Goal: Book appointment/travel/reservation

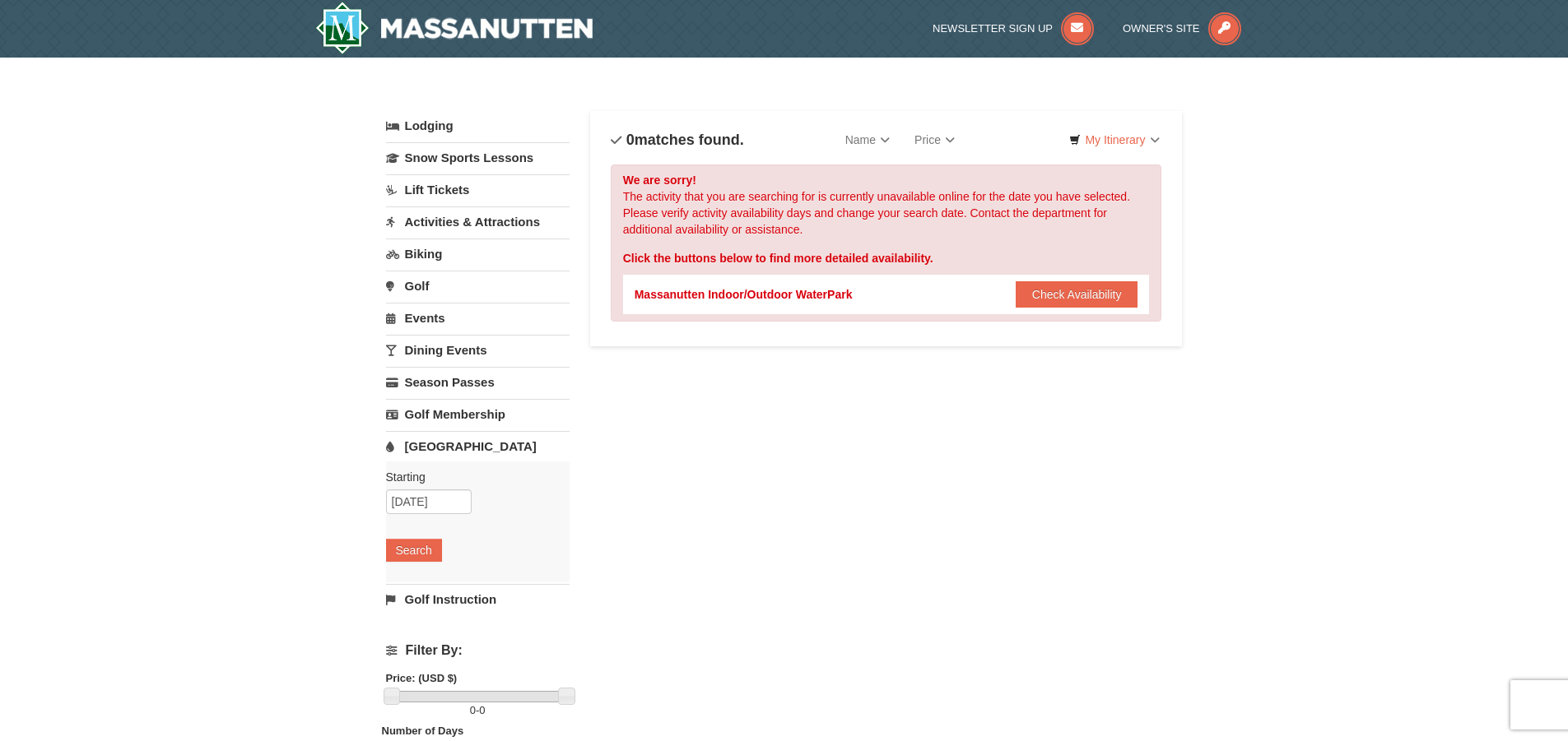
click at [1017, 276] on div "Massanutten Indoor/Outdoor WaterPark Check Availability Show Availability Calen…" at bounding box center [886, 294] width 504 height 39
click at [1058, 287] on button "Check Availability" at bounding box center [1077, 295] width 123 height 27
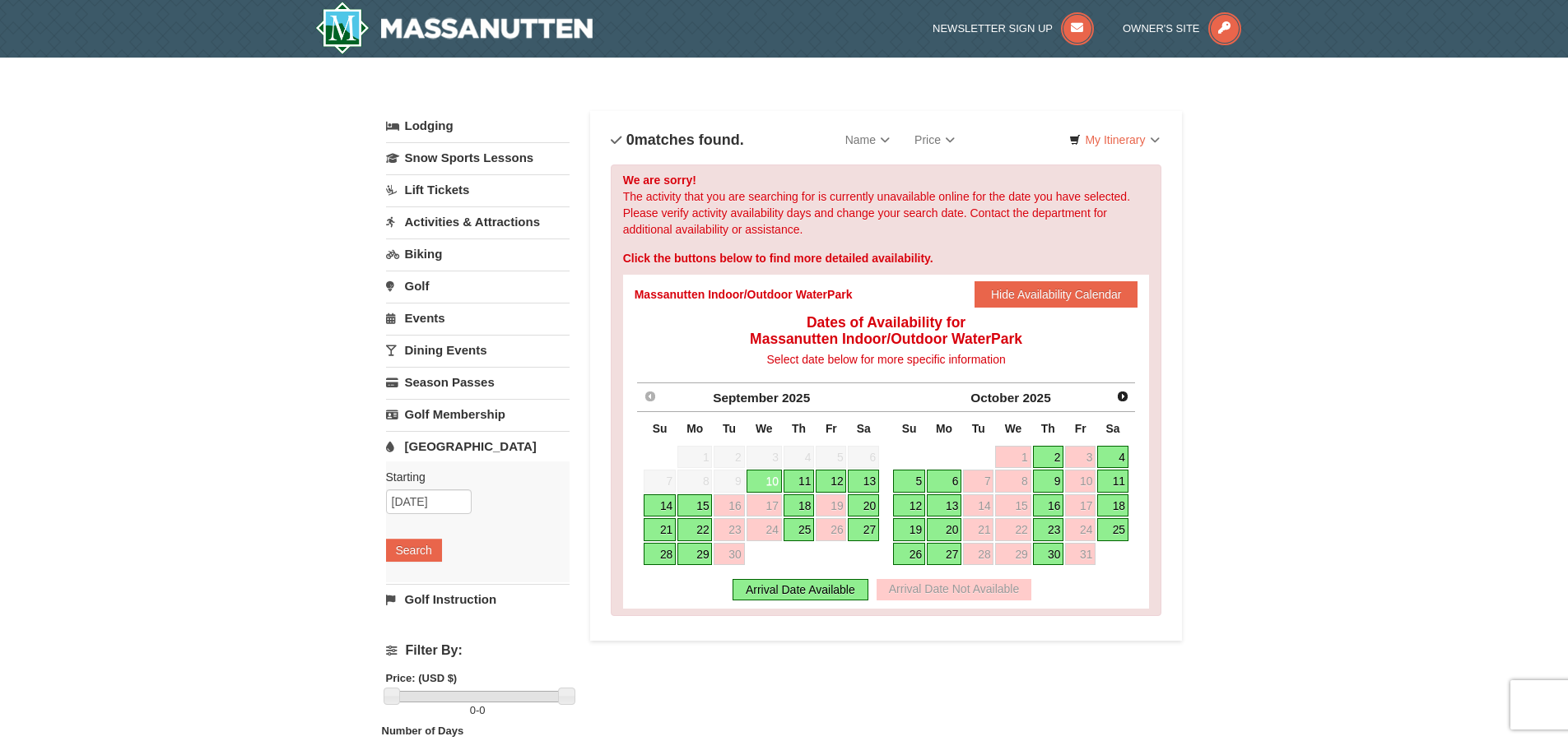
click at [1117, 397] on span "Next" at bounding box center [1123, 397] width 13 height 13
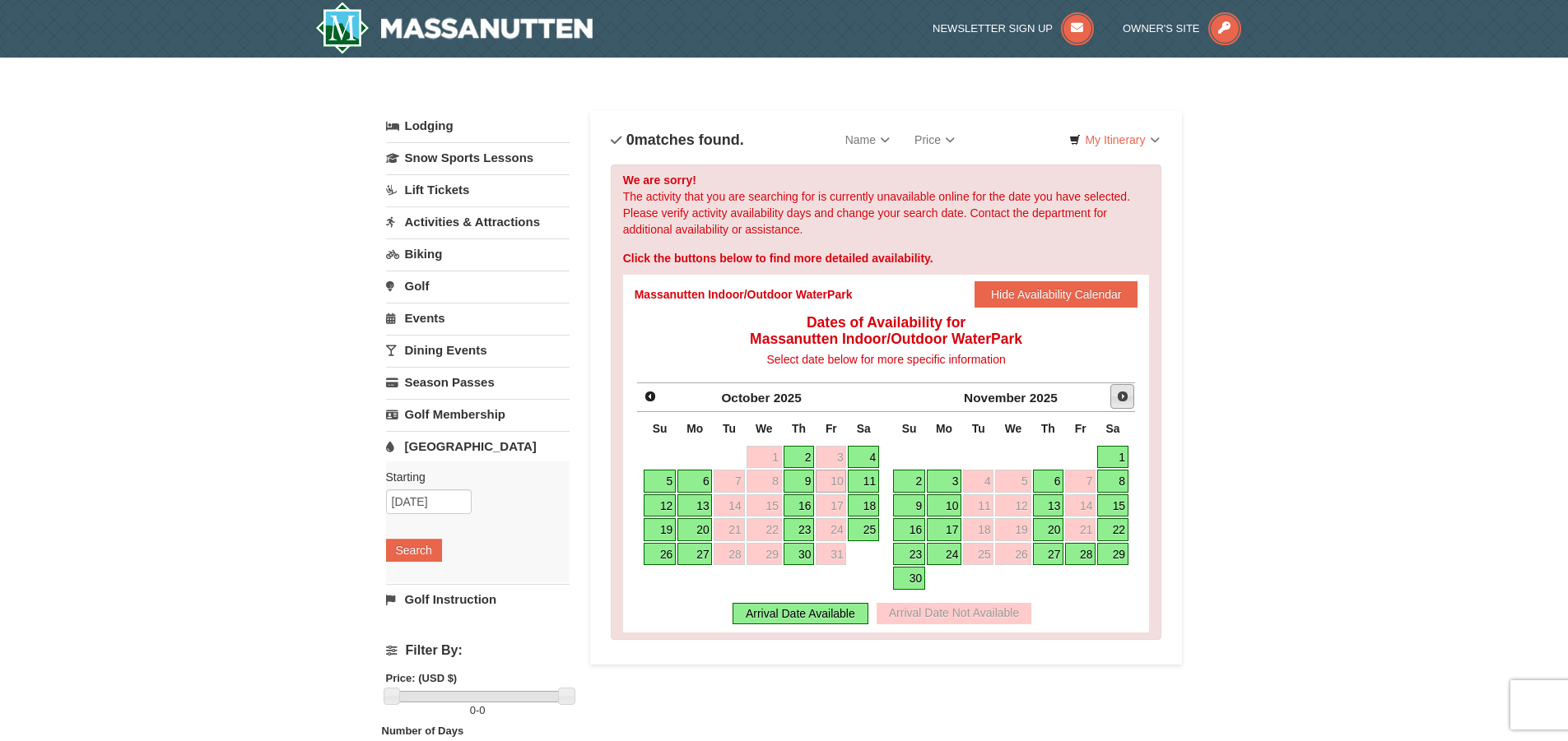
click at [1117, 397] on span "Next" at bounding box center [1123, 397] width 13 height 13
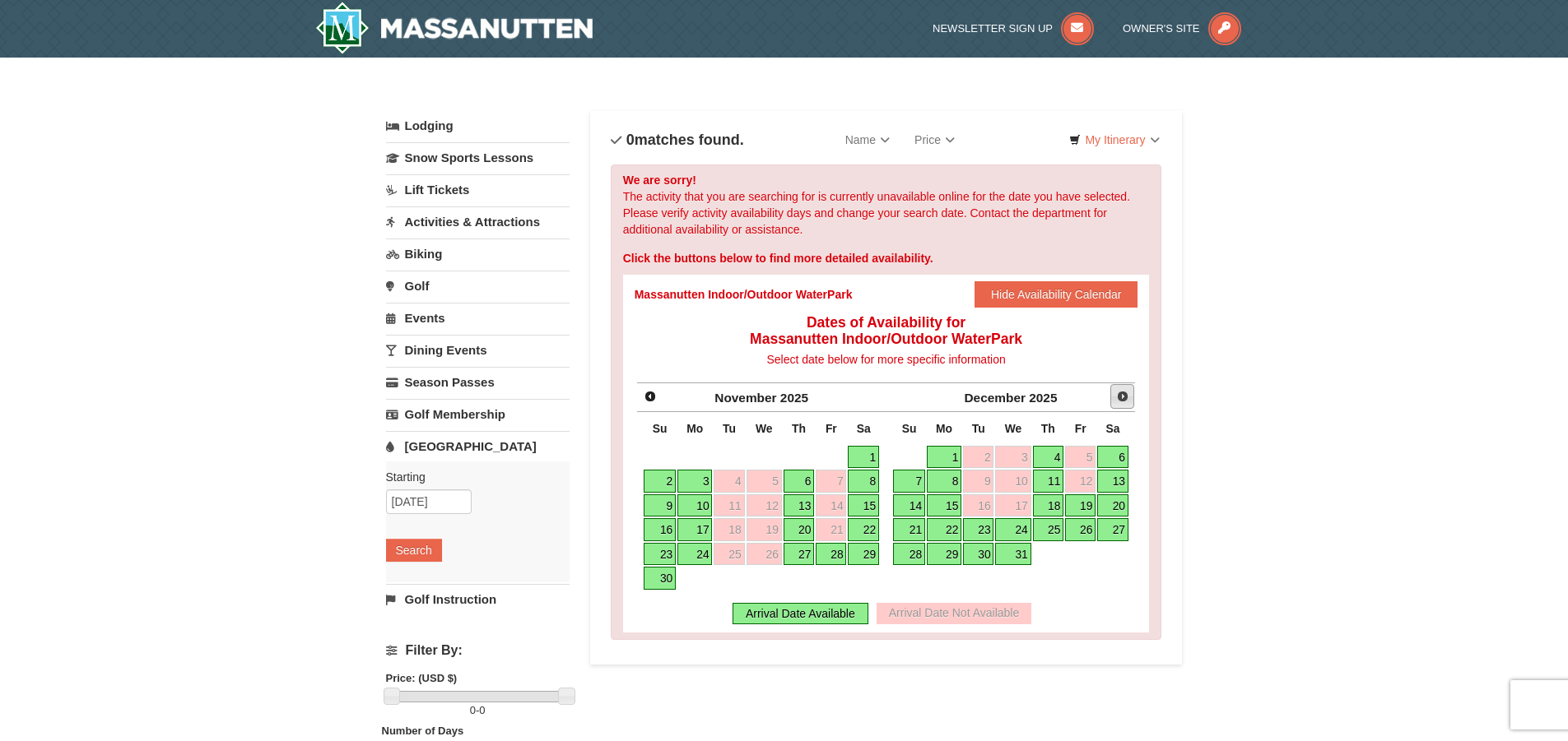
click at [1117, 397] on span "Next" at bounding box center [1123, 397] width 13 height 13
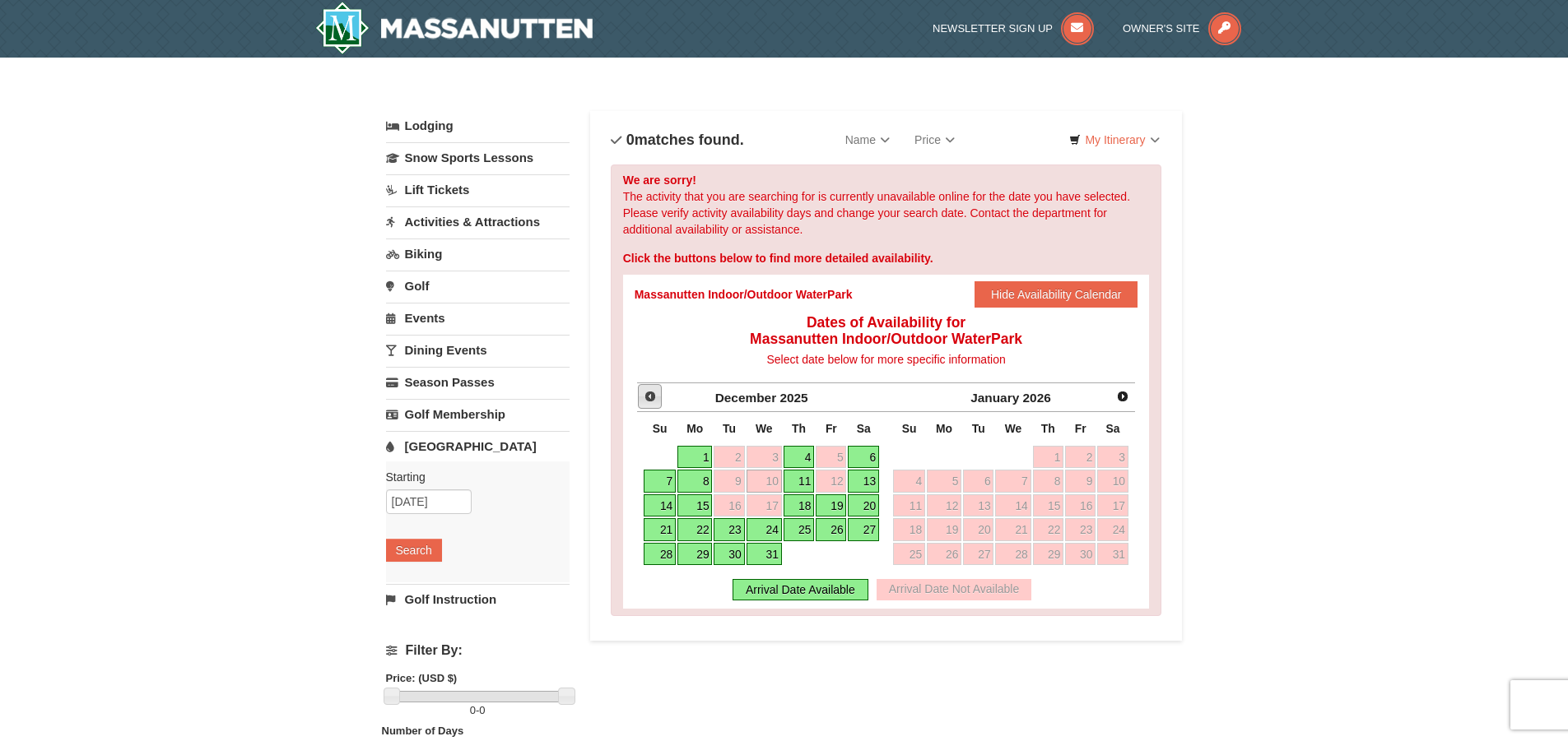
click at [644, 391] on span "Prev" at bounding box center [650, 397] width 13 height 13
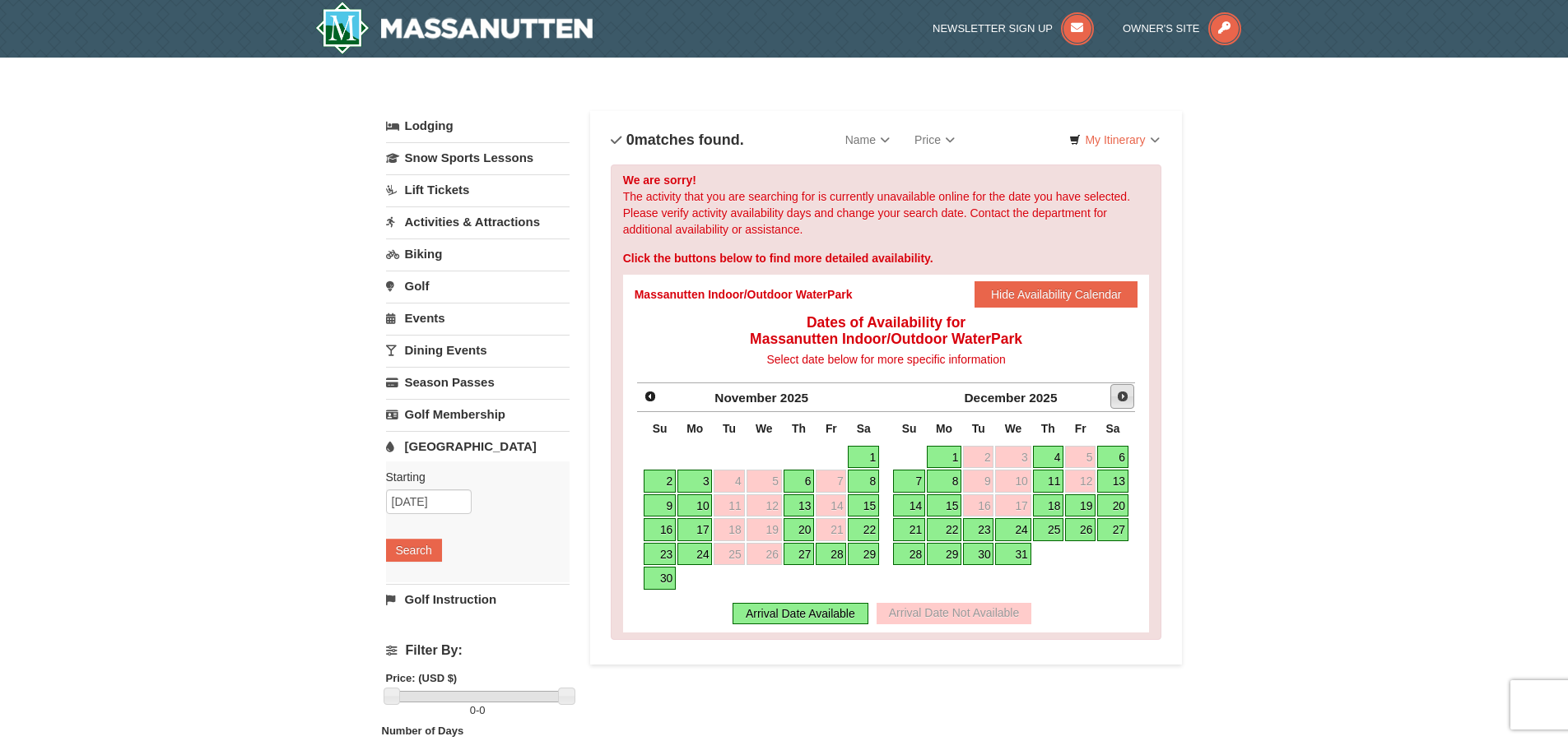
click at [1117, 393] on span "Next" at bounding box center [1123, 397] width 13 height 13
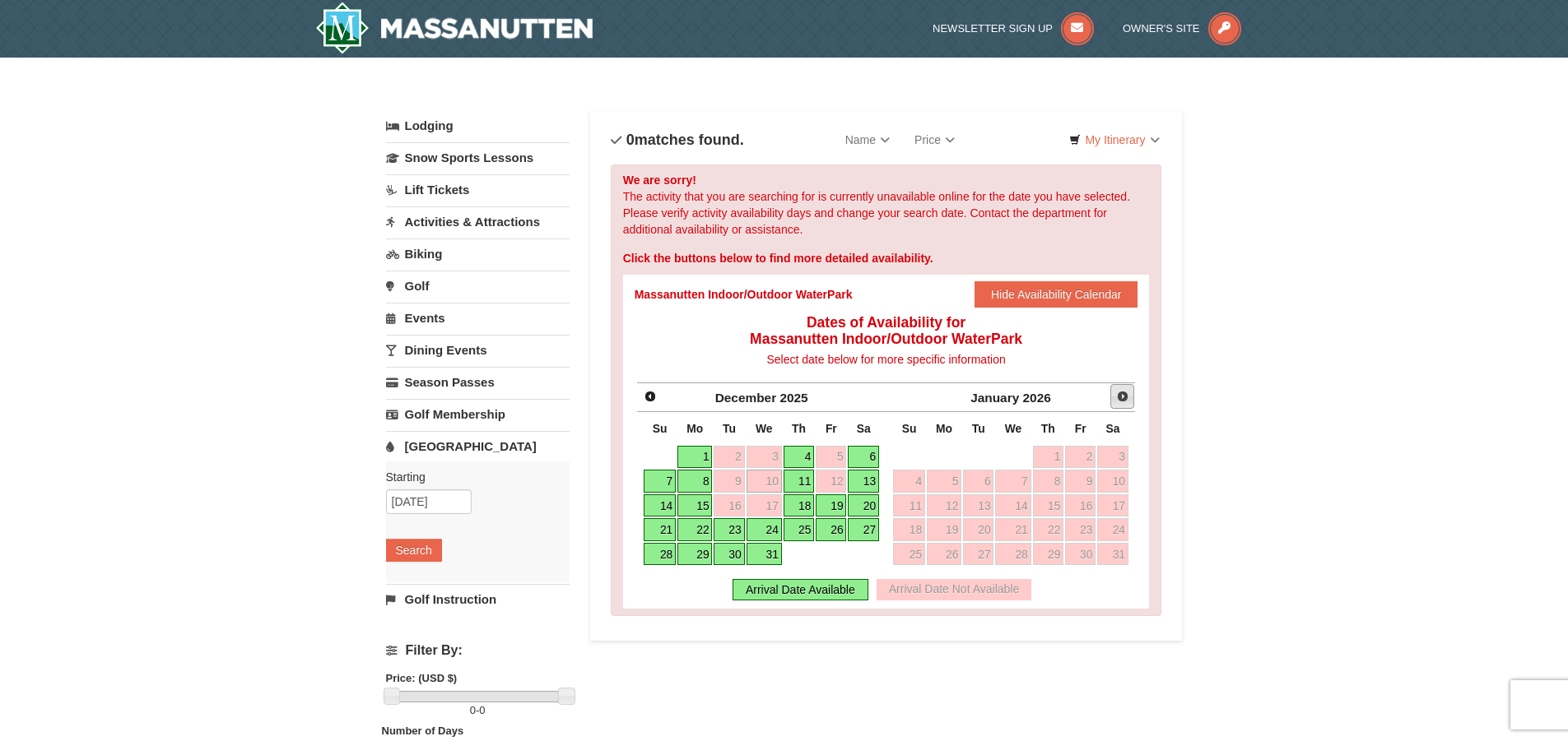
click at [1117, 393] on span "Next" at bounding box center [1123, 397] width 13 height 13
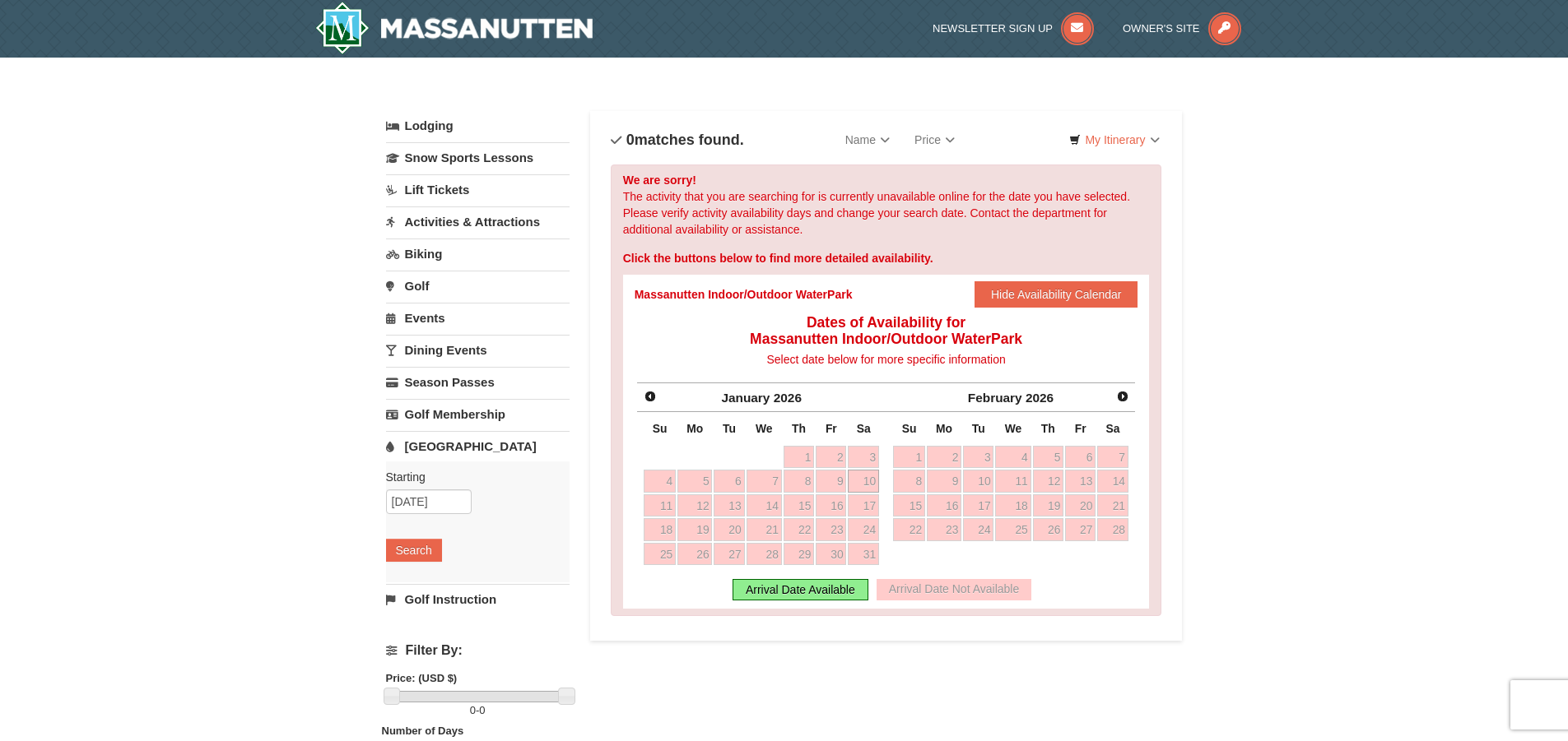
click at [439, 131] on link "Lodging" at bounding box center [478, 125] width 184 height 29
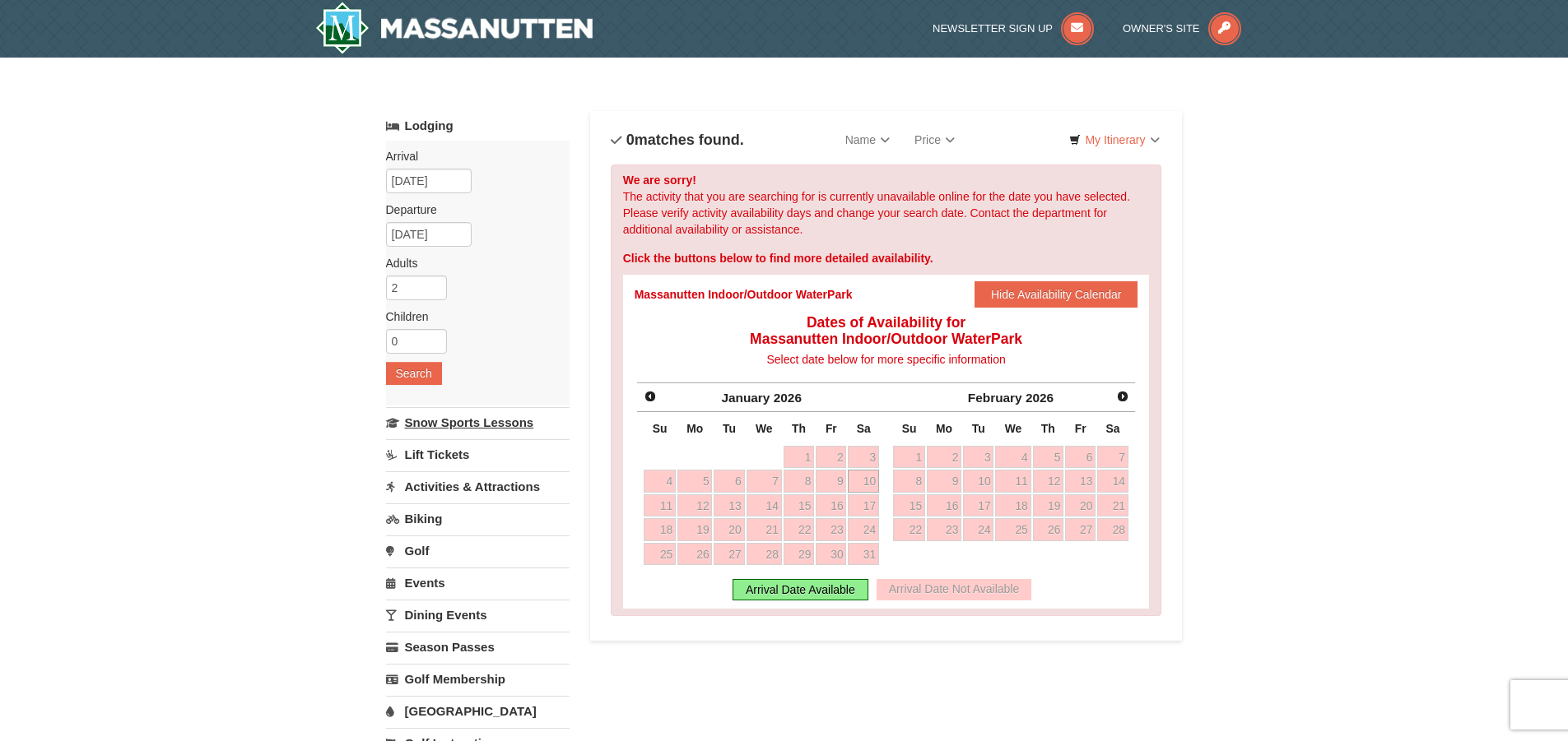
click at [486, 414] on link "Snow Sports Lessons" at bounding box center [478, 422] width 184 height 30
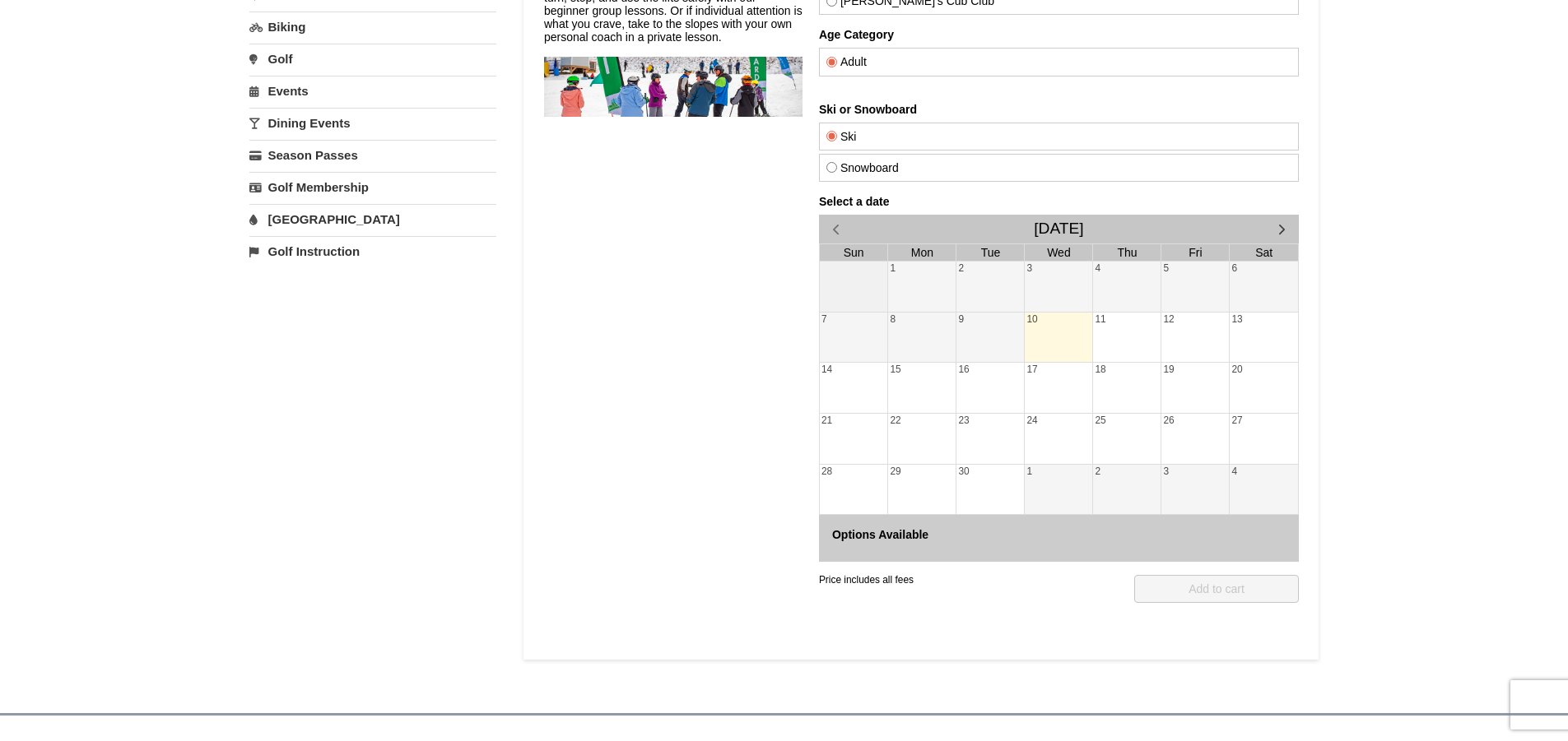
scroll to position [246, 0]
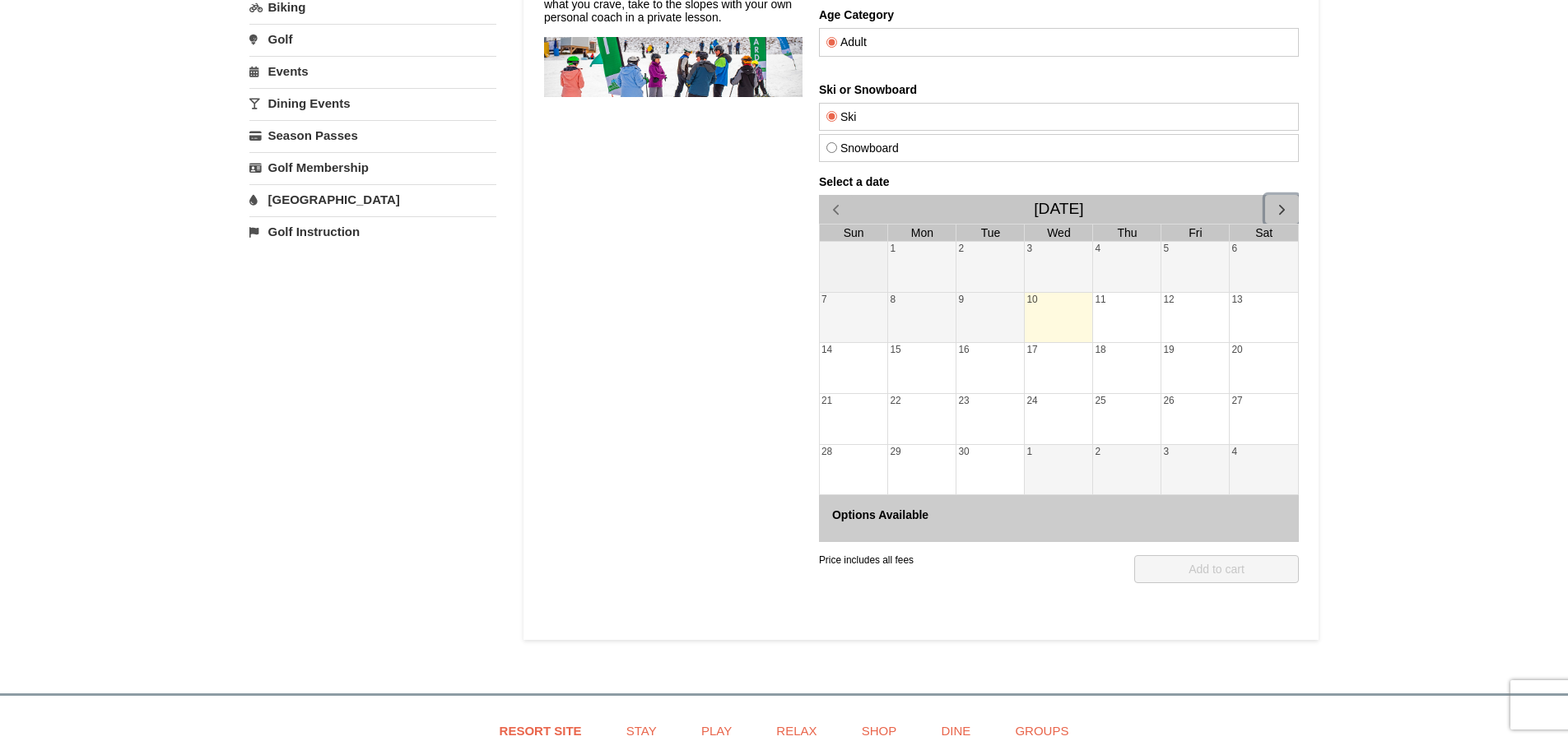
click at [1285, 206] on span "button" at bounding box center [1280, 209] width 18 height 18
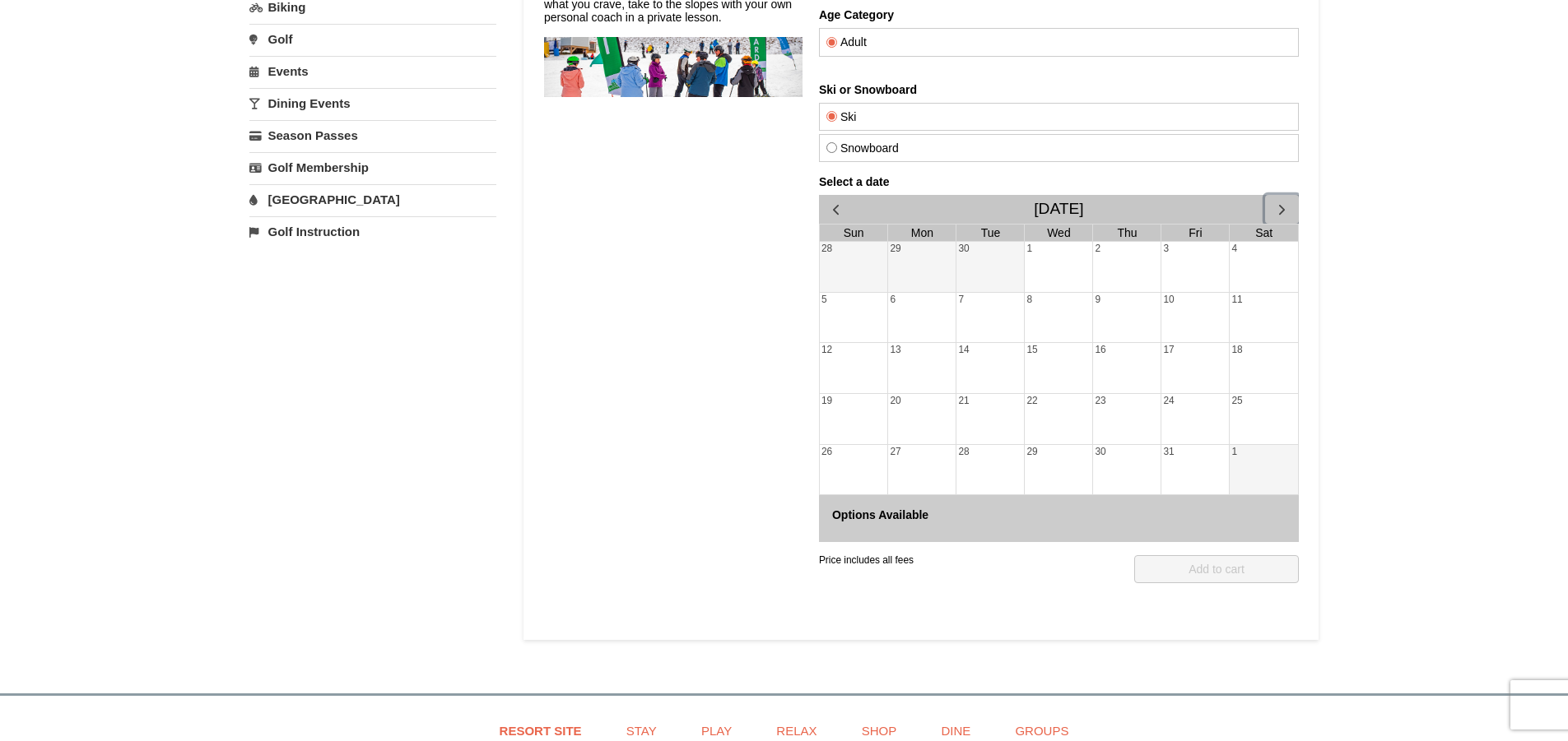
click at [1285, 206] on span "button" at bounding box center [1280, 209] width 18 height 18
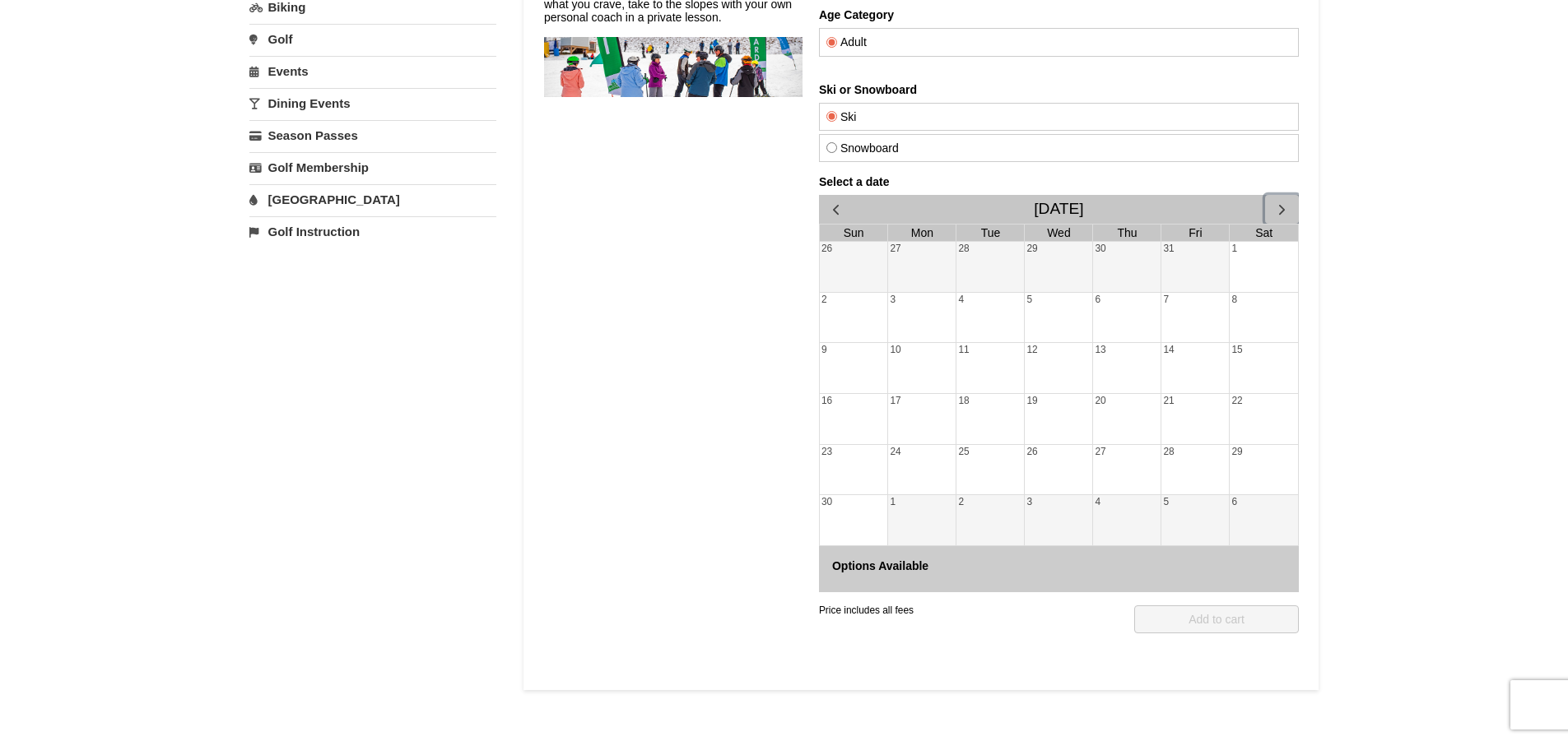
click at [1285, 206] on span "button" at bounding box center [1280, 209] width 18 height 18
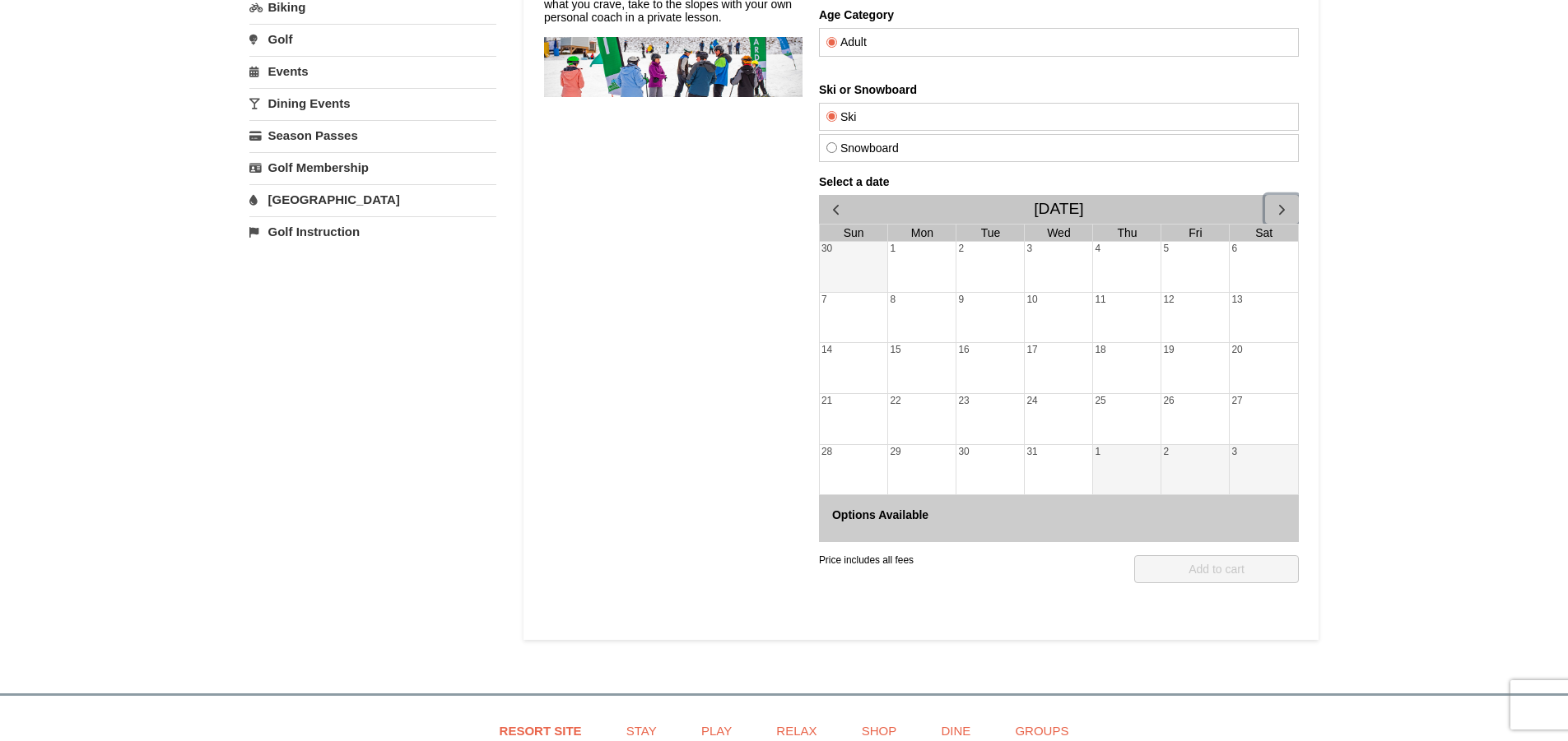
click at [1285, 206] on span "button" at bounding box center [1280, 209] width 18 height 18
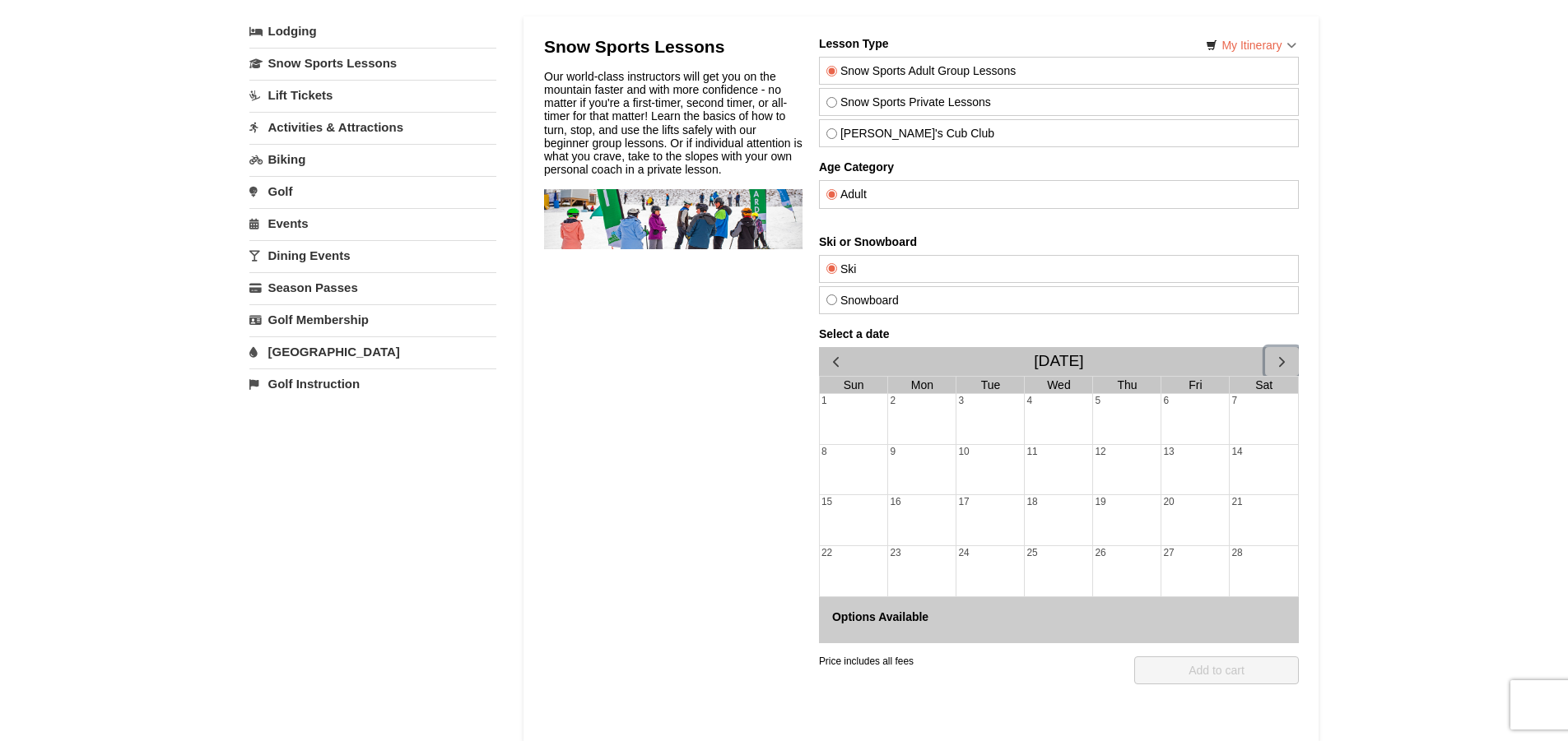
scroll to position [82, 0]
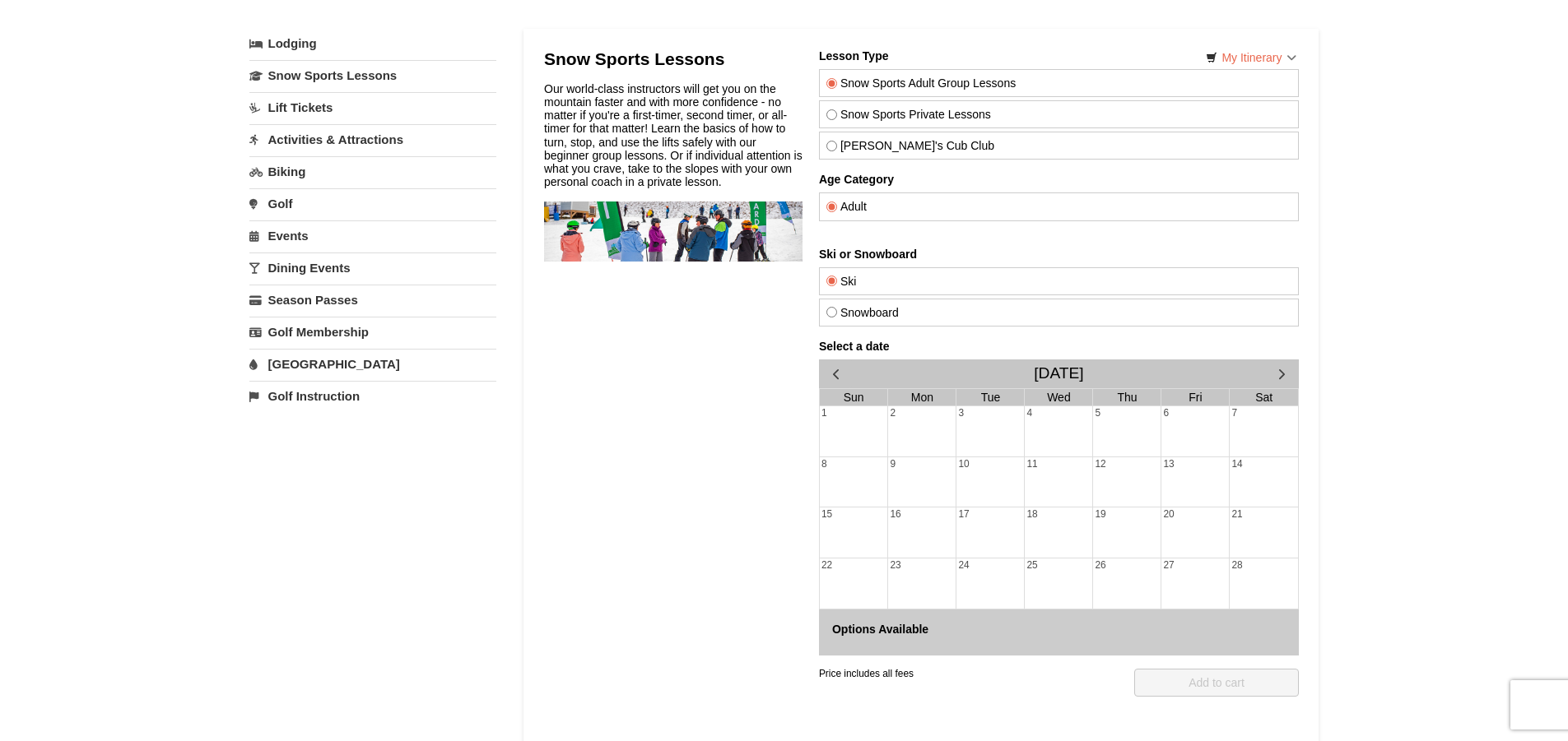
click at [886, 114] on label "Snow Sports Private Lessons" at bounding box center [1058, 114] width 465 height 13
click at [836, 114] on input "Snow Sports Private Lessons" at bounding box center [831, 114] width 11 height 11
radio input "true"
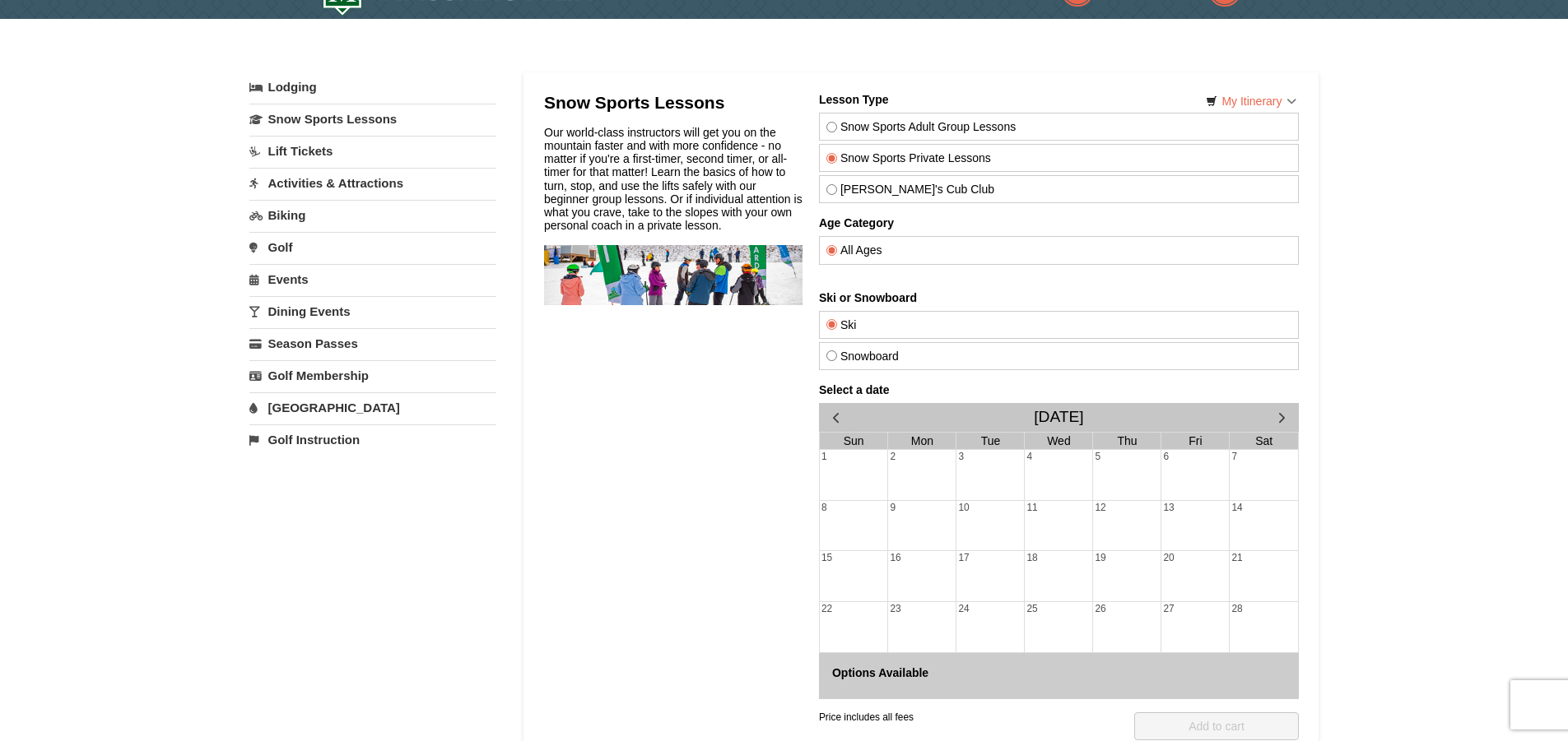
scroll to position [0, 0]
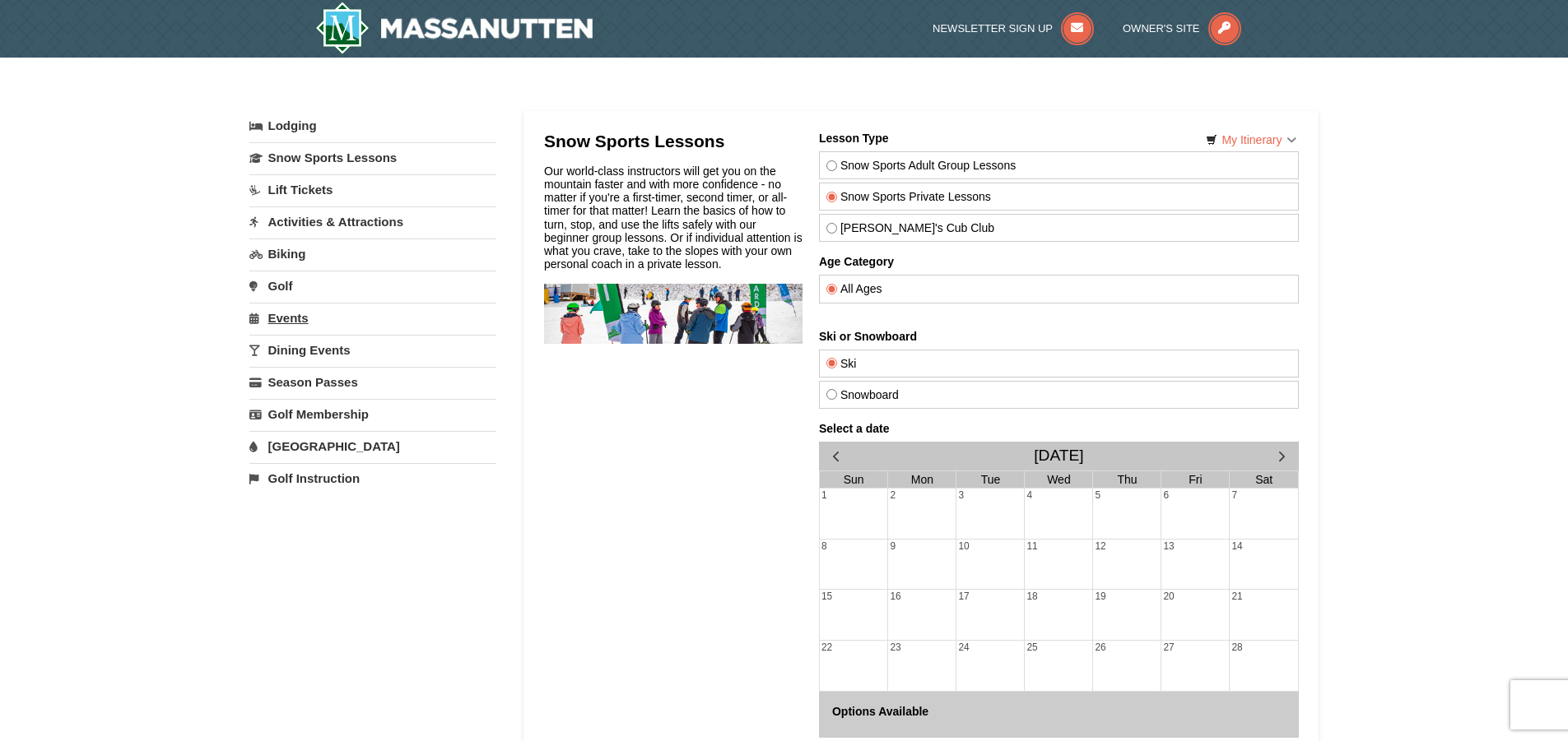
click at [293, 318] on link "Events" at bounding box center [372, 317] width 247 height 30
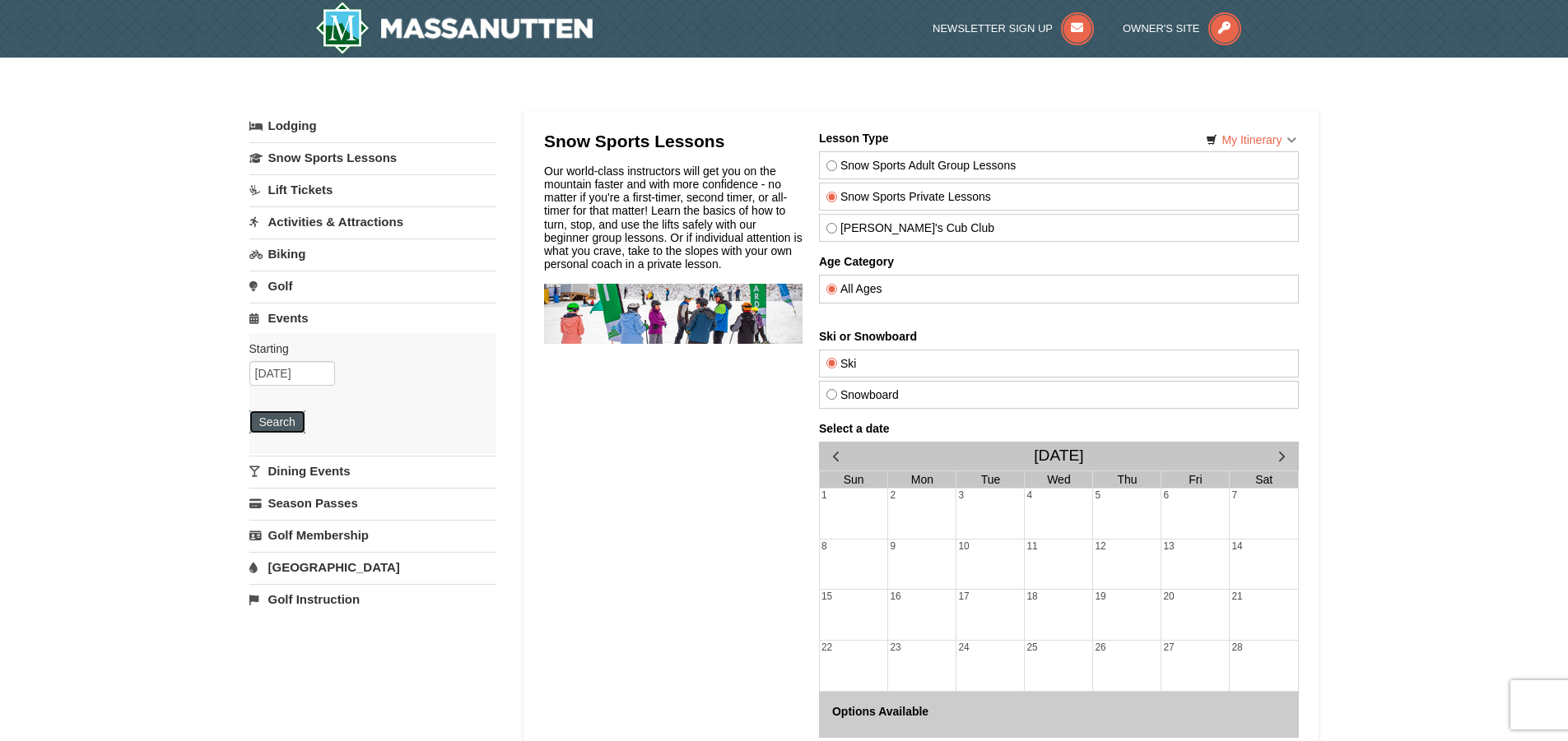
click at [289, 424] on button "Search" at bounding box center [277, 422] width 56 height 23
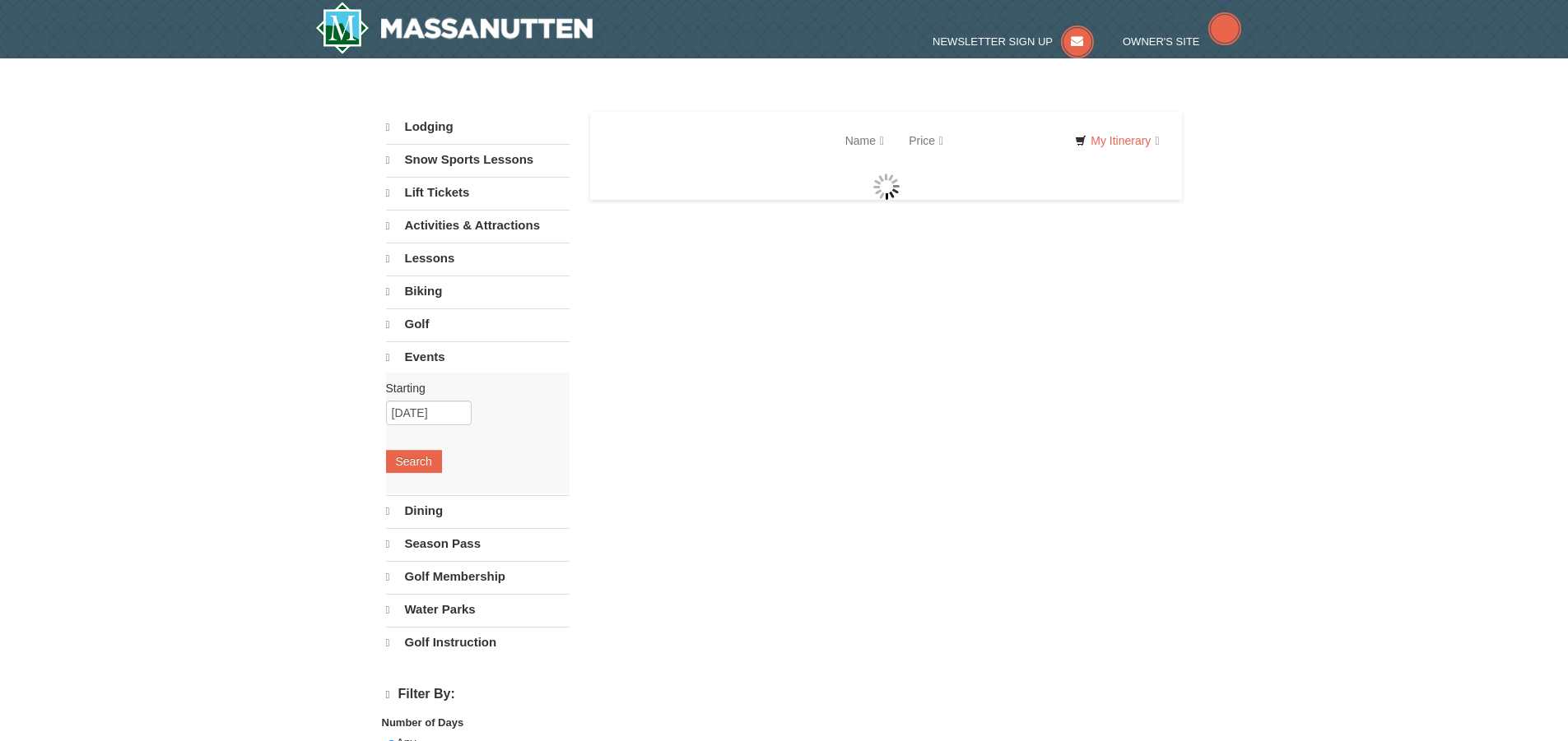
select select "9"
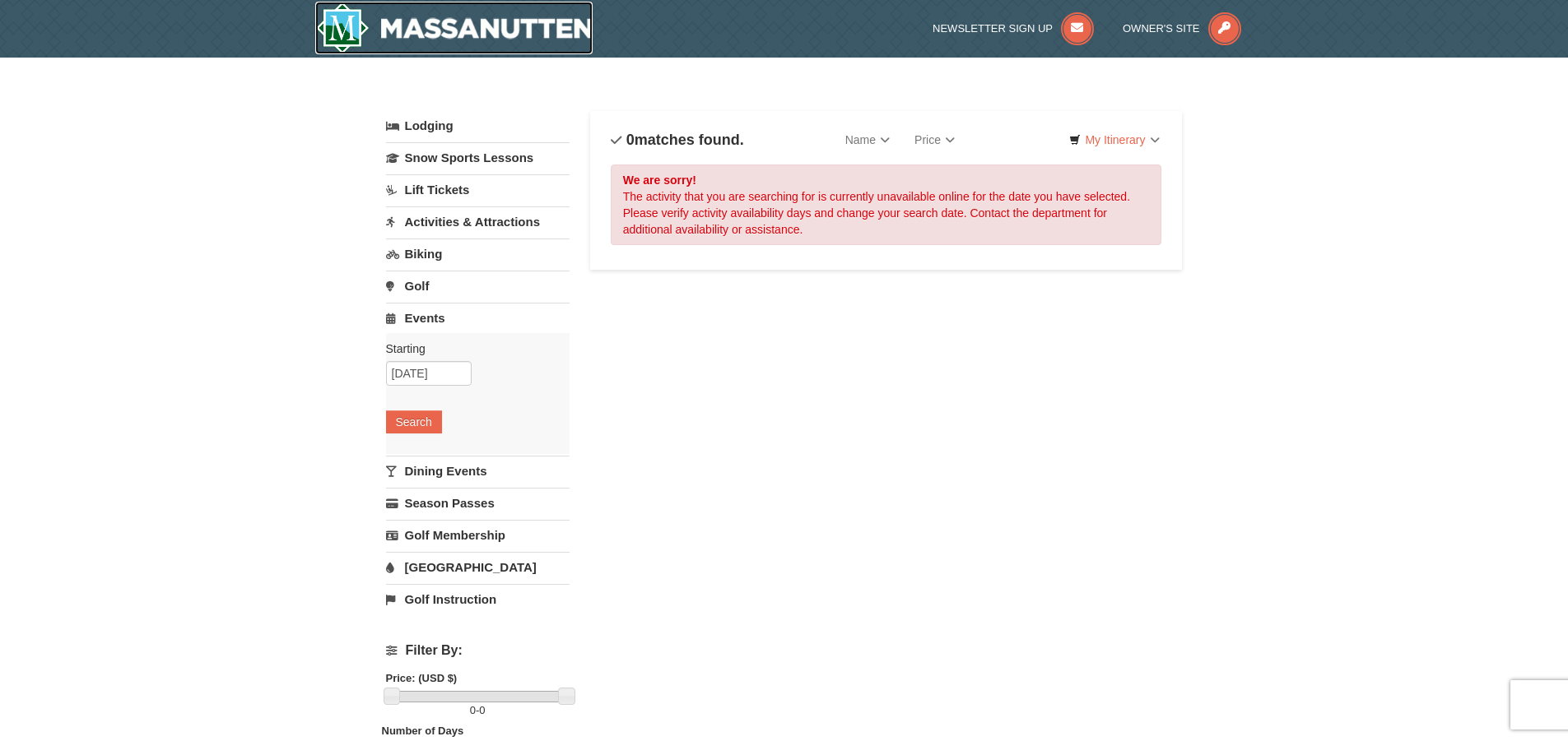
click at [414, 27] on img at bounding box center [454, 28] width 278 height 53
